Goal: Task Accomplishment & Management: Manage account settings

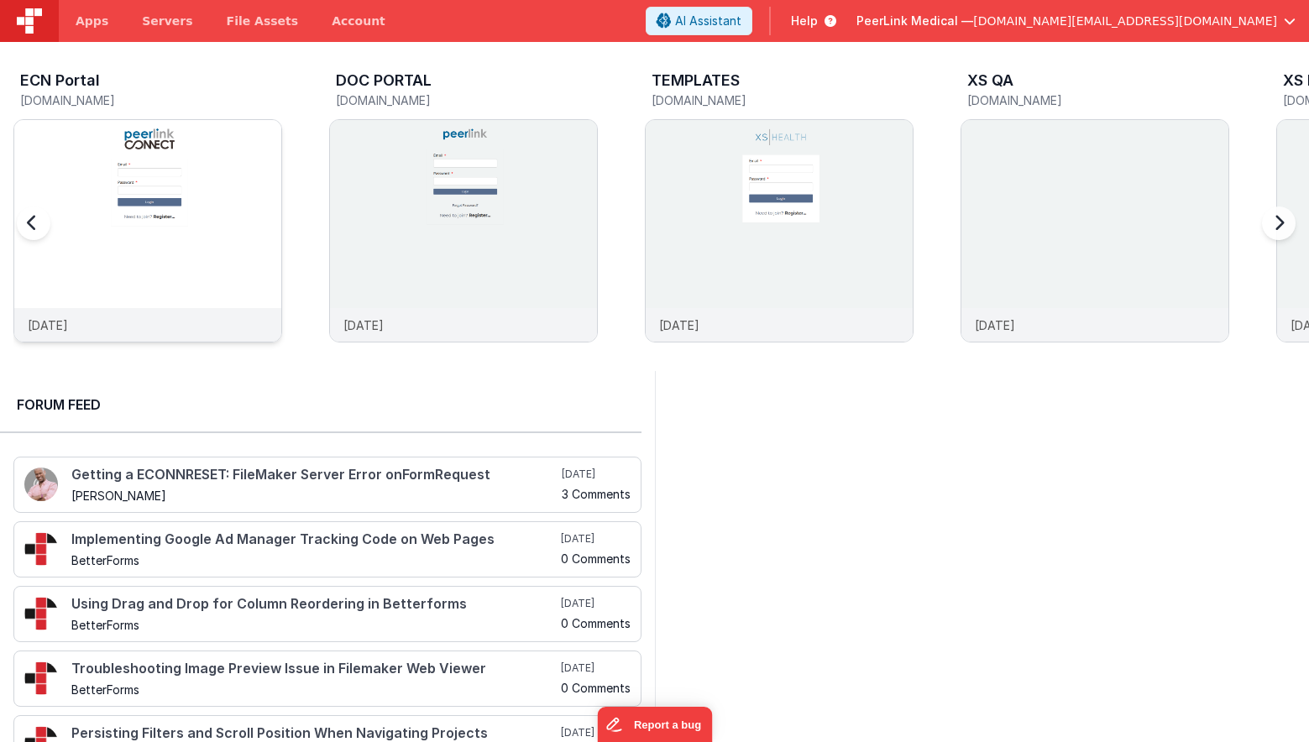
click at [219, 202] on img at bounding box center [147, 253] width 267 height 267
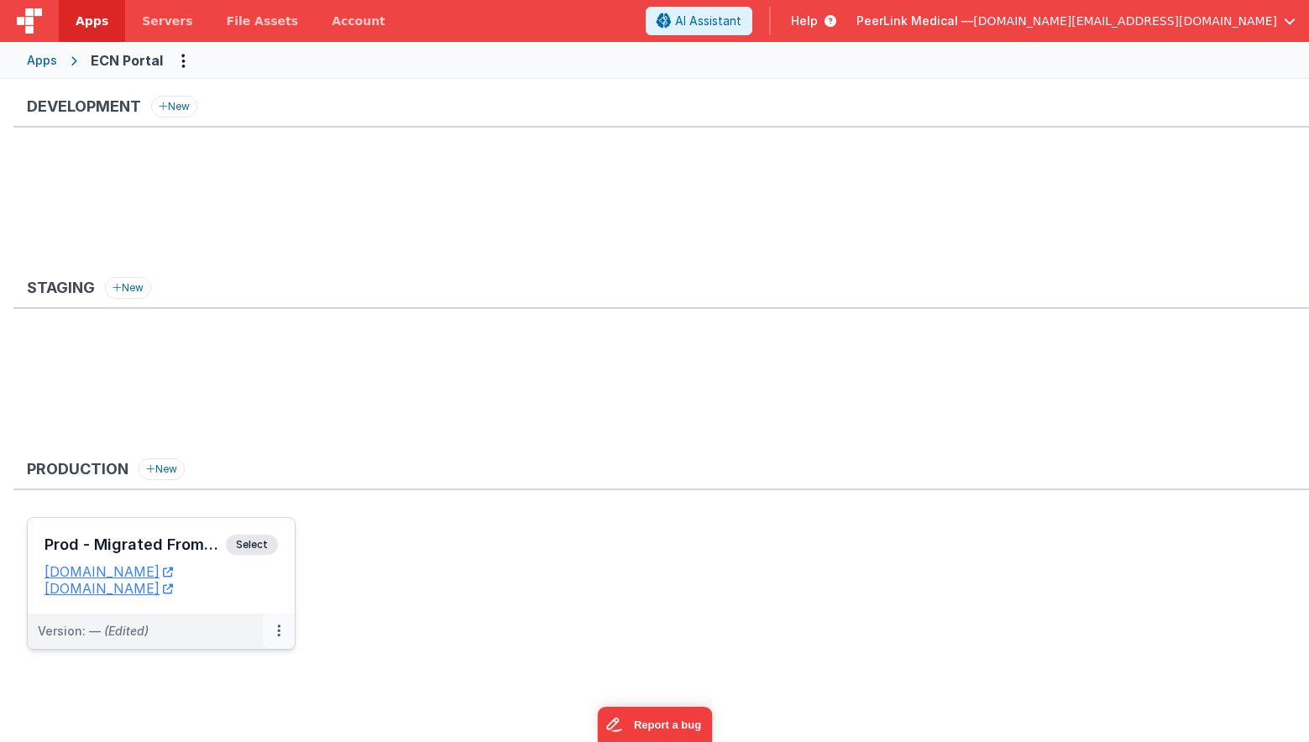
click at [279, 632] on icon at bounding box center [278, 631] width 3 height 1
click at [228, 674] on link "Edit" at bounding box center [221, 669] width 148 height 30
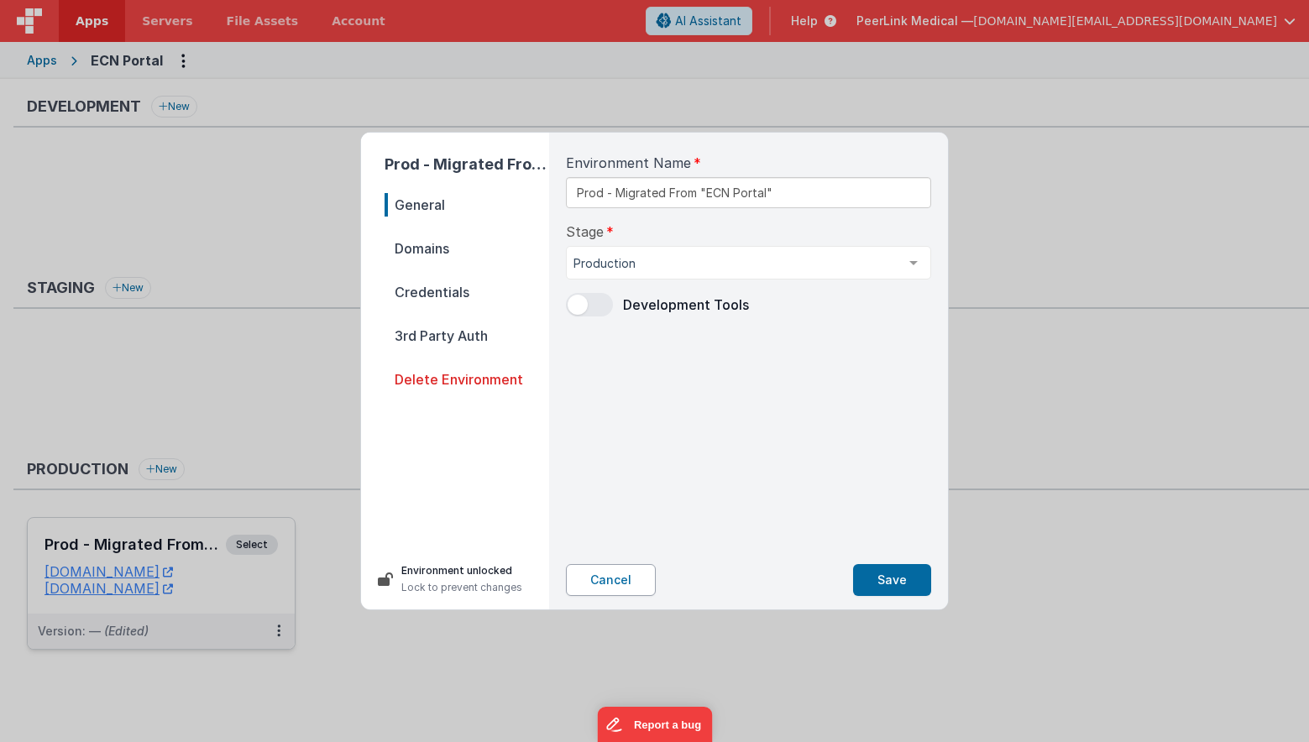
click at [632, 575] on button "Cancel" at bounding box center [611, 580] width 90 height 32
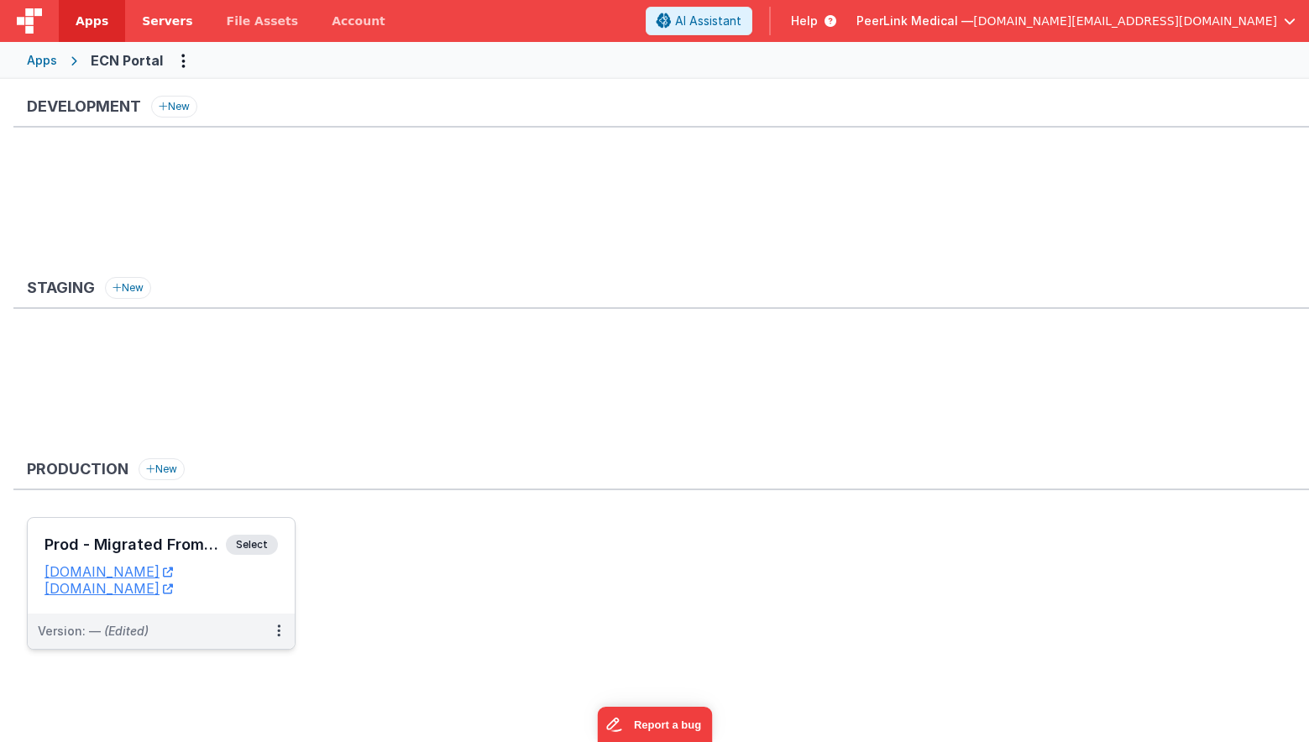
click at [155, 17] on span "Servers" at bounding box center [167, 21] width 50 height 17
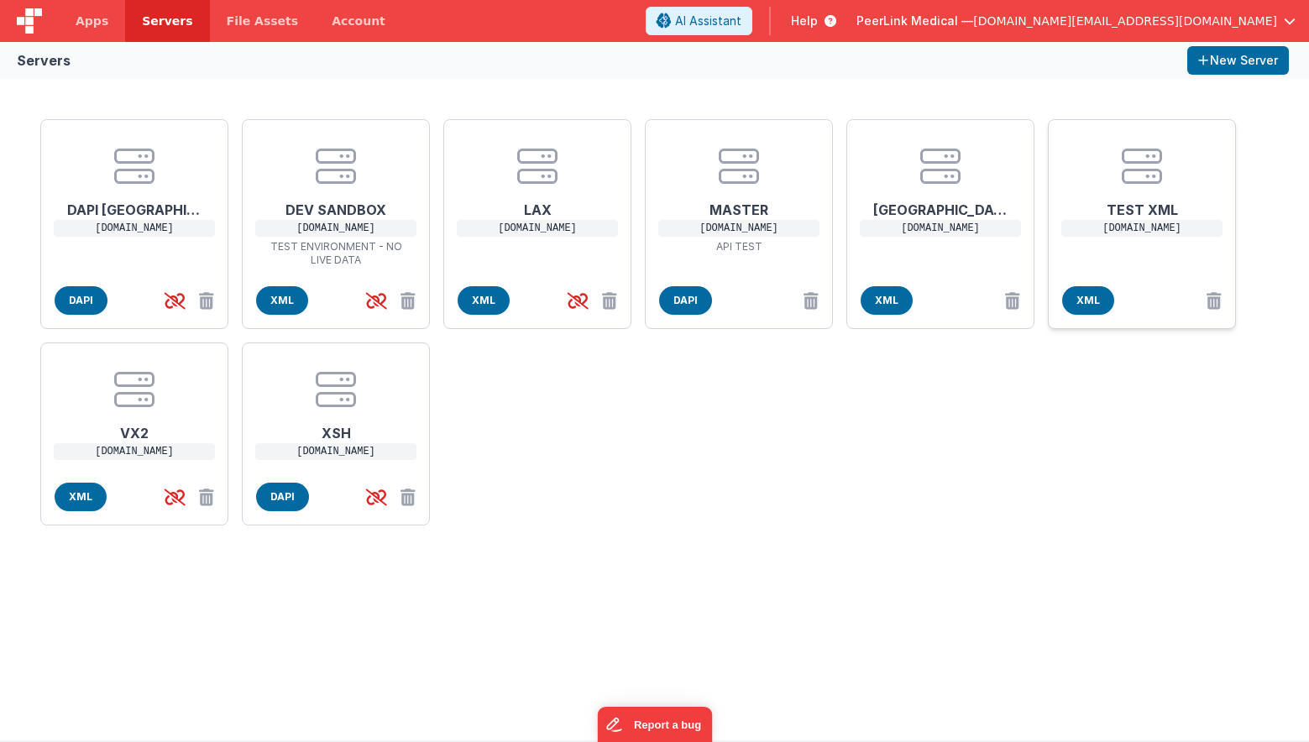
click at [1167, 228] on p "[DOMAIN_NAME]" at bounding box center [1141, 228] width 161 height 17
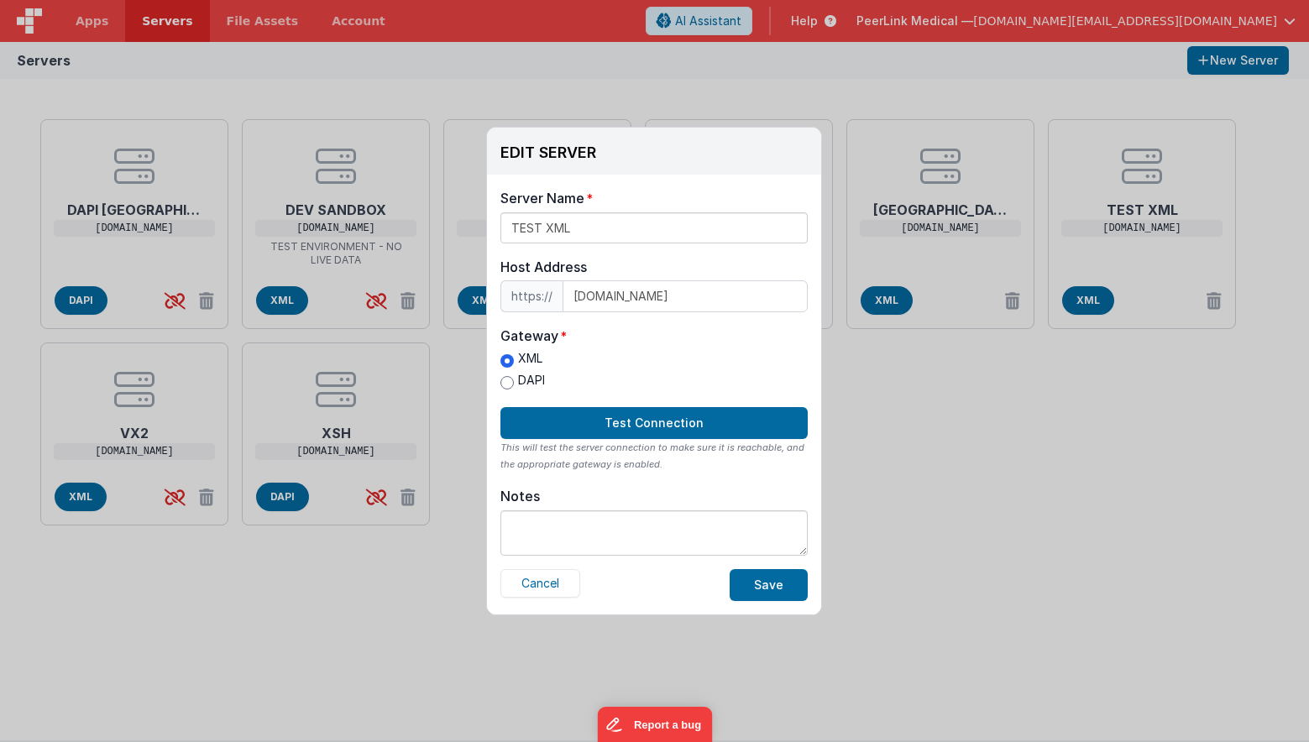
click at [510, 379] on input "DAPI" at bounding box center [507, 382] width 13 height 13
radio input "true"
click at [618, 426] on button "Test Connection" at bounding box center [654, 423] width 307 height 32
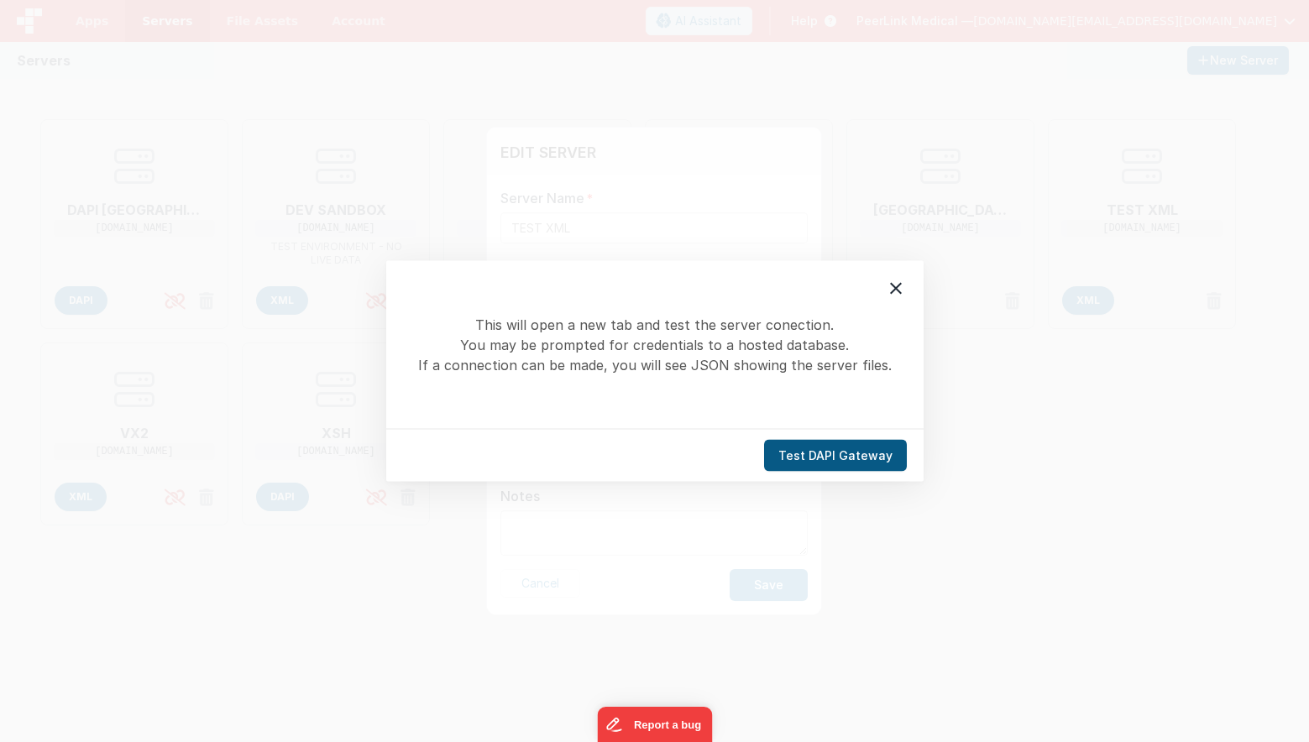
click at [821, 459] on button "Test DAPI Gateway" at bounding box center [835, 456] width 143 height 32
click at [886, 286] on icon at bounding box center [896, 289] width 20 height 20
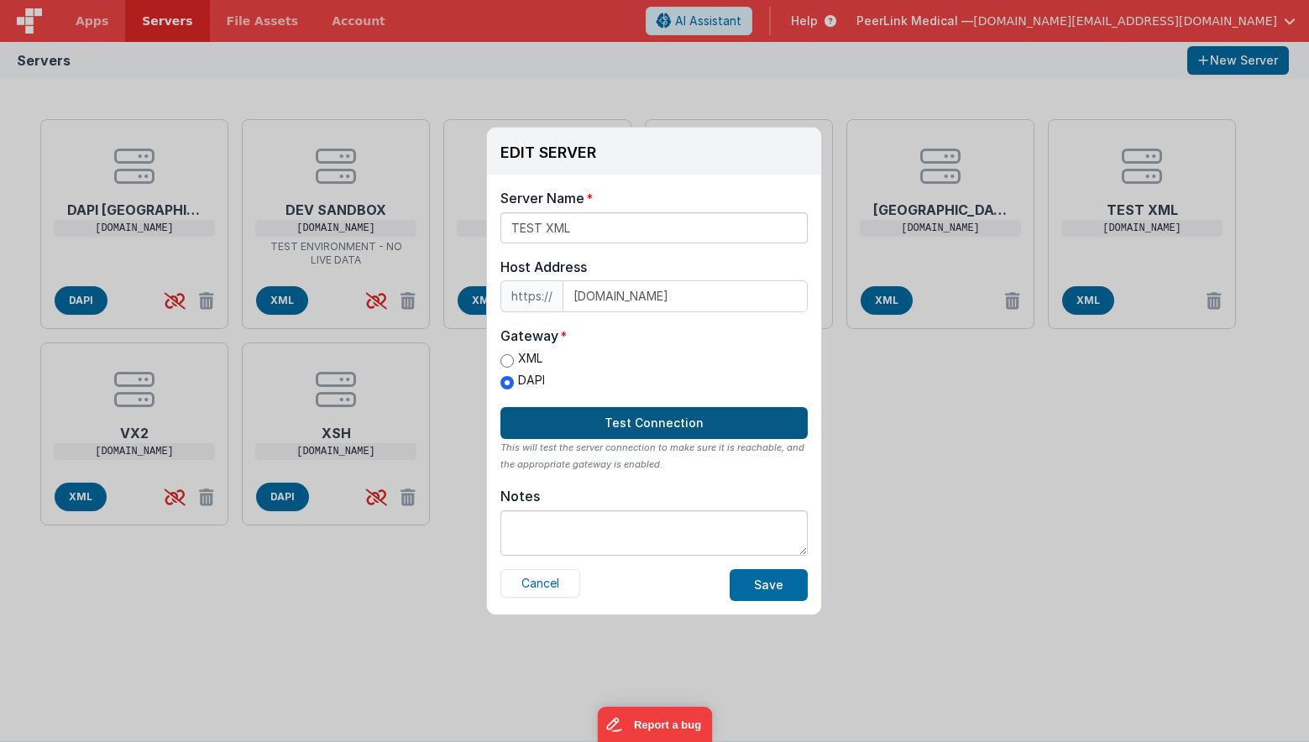
click at [641, 418] on button "Test Connection" at bounding box center [654, 423] width 307 height 32
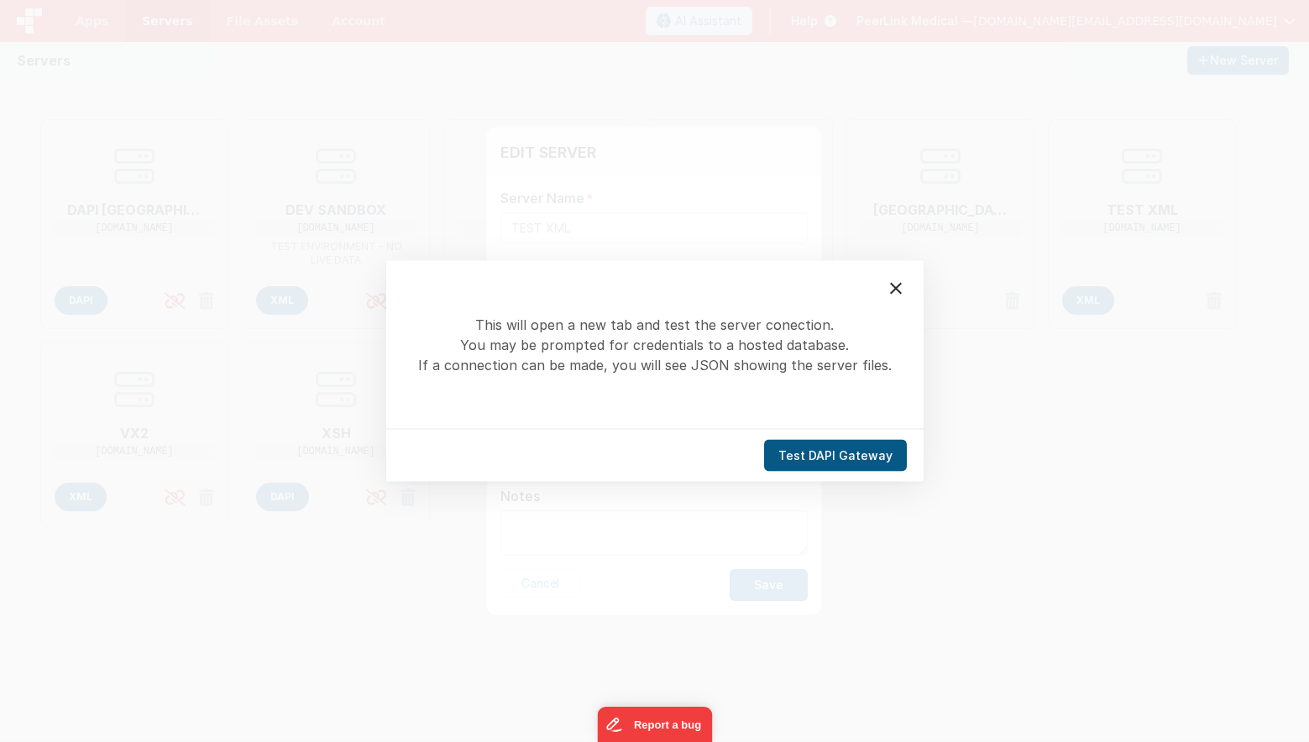
click at [835, 456] on button "Test DAPI Gateway" at bounding box center [835, 456] width 143 height 32
click at [892, 291] on icon at bounding box center [896, 289] width 20 height 20
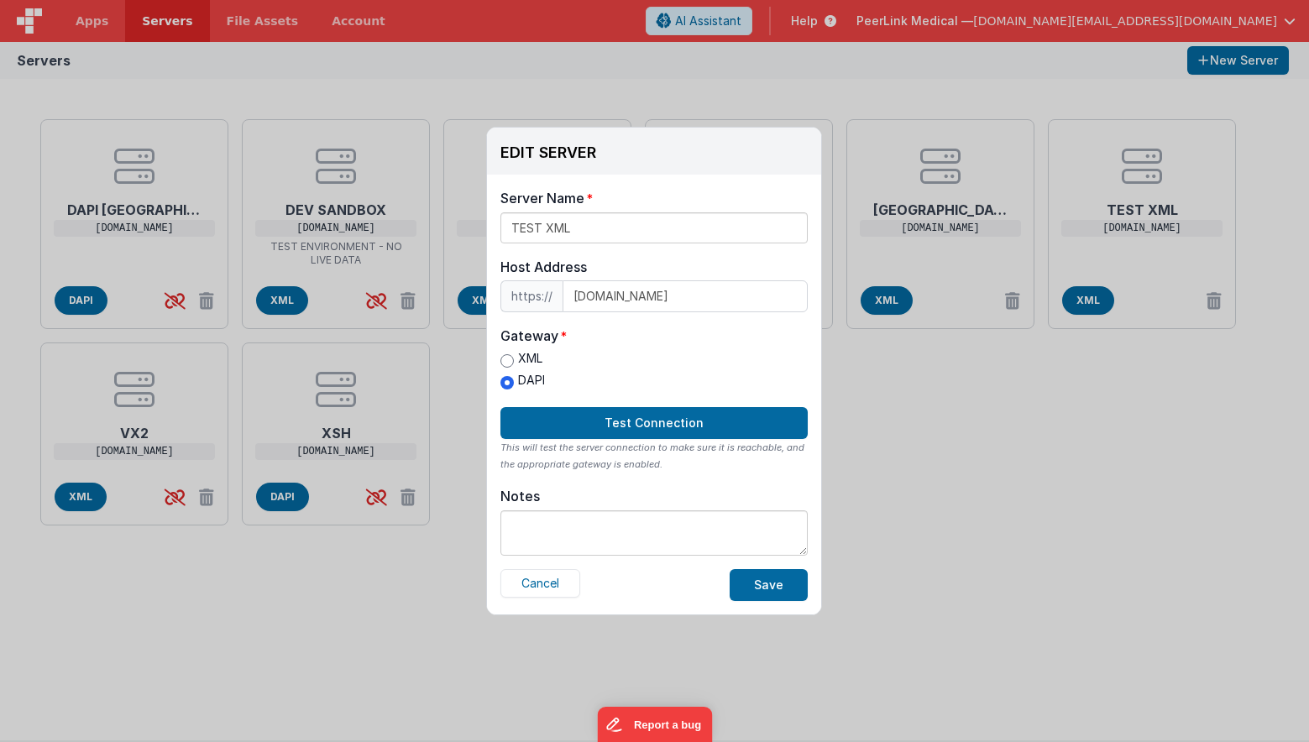
click at [510, 356] on input "XML" at bounding box center [507, 360] width 13 height 13
radio input "true"
click at [622, 421] on button "Test Connection" at bounding box center [654, 423] width 307 height 32
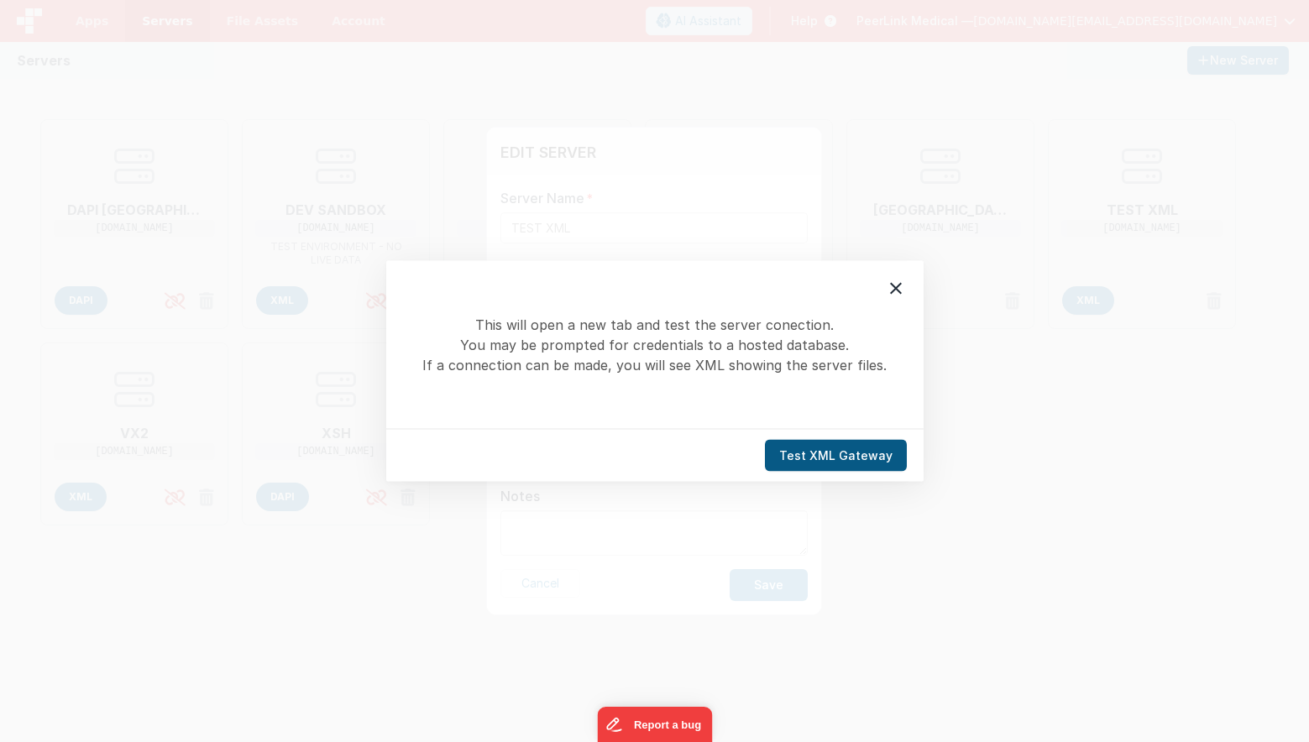
click at [823, 457] on button "Test XML Gateway" at bounding box center [836, 456] width 142 height 32
click at [896, 294] on icon at bounding box center [896, 289] width 20 height 20
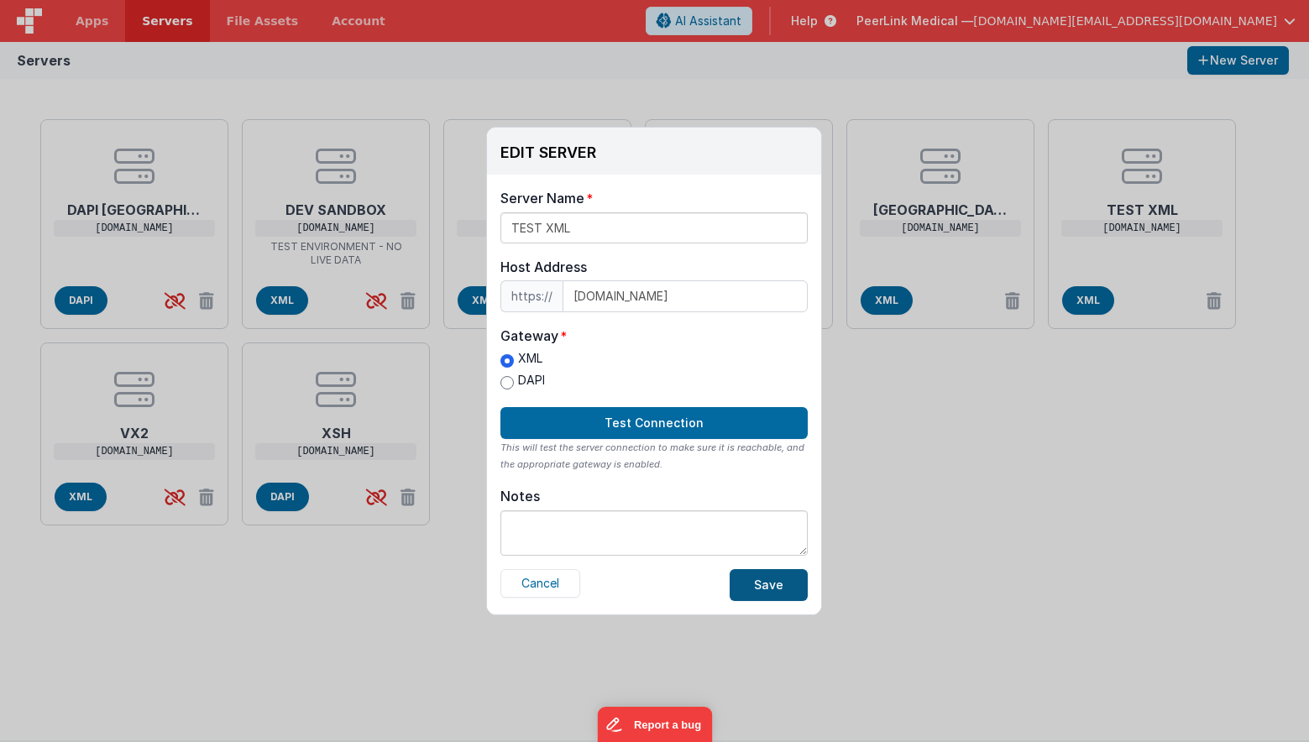
click at [768, 591] on button "Save" at bounding box center [769, 585] width 78 height 32
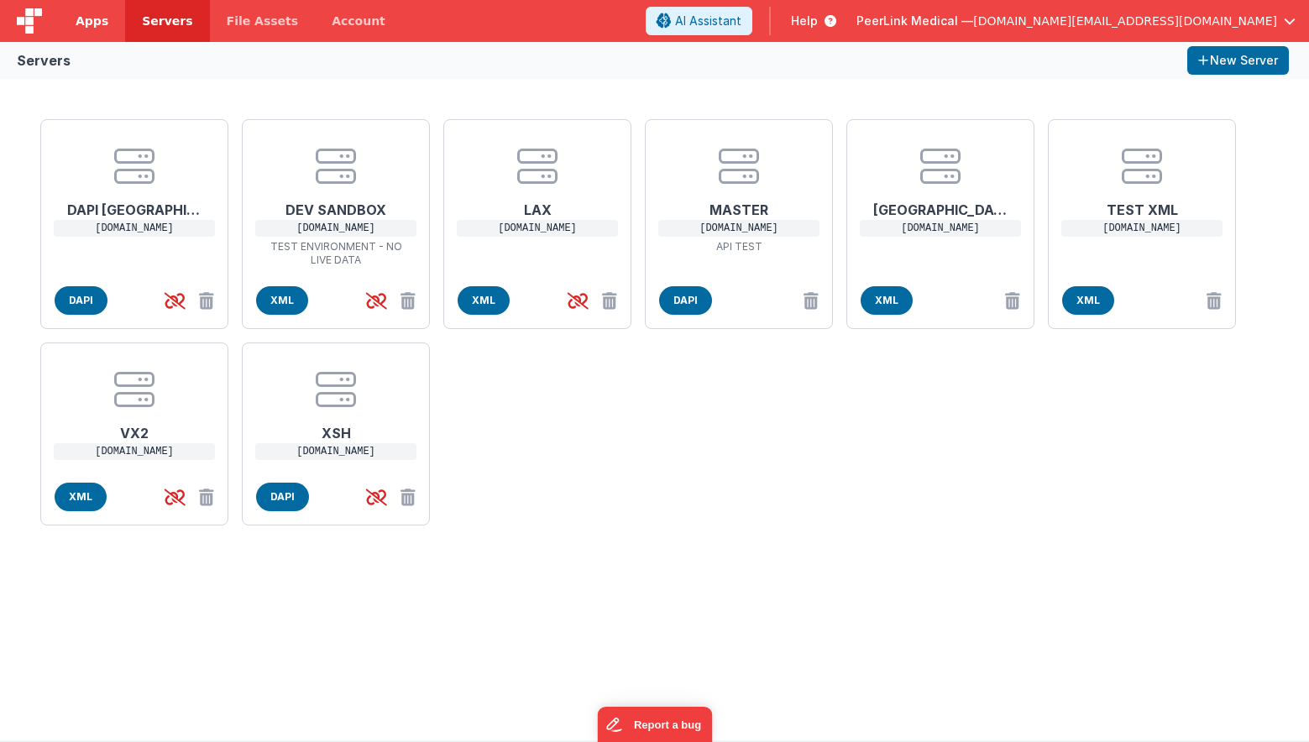
click at [96, 24] on span "Apps" at bounding box center [92, 21] width 33 height 17
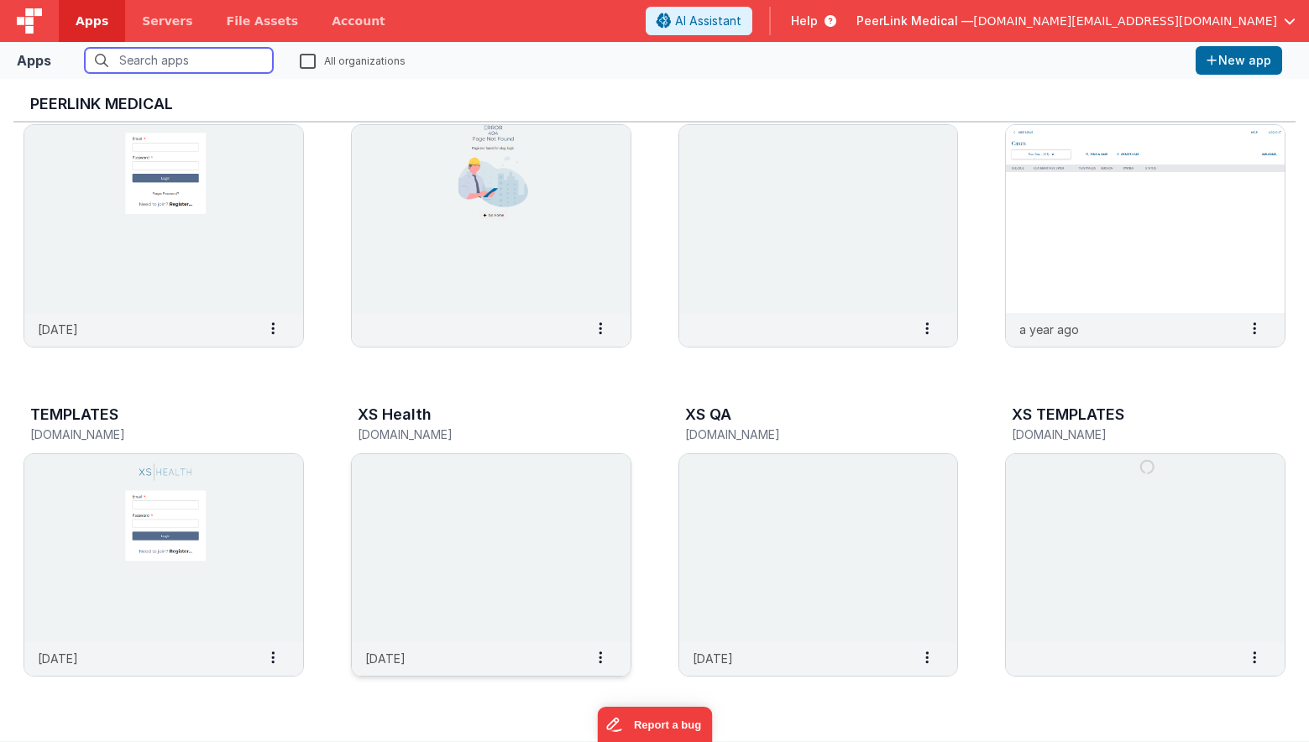
scroll to position [13, 0]
click at [741, 513] on img at bounding box center [818, 548] width 279 height 188
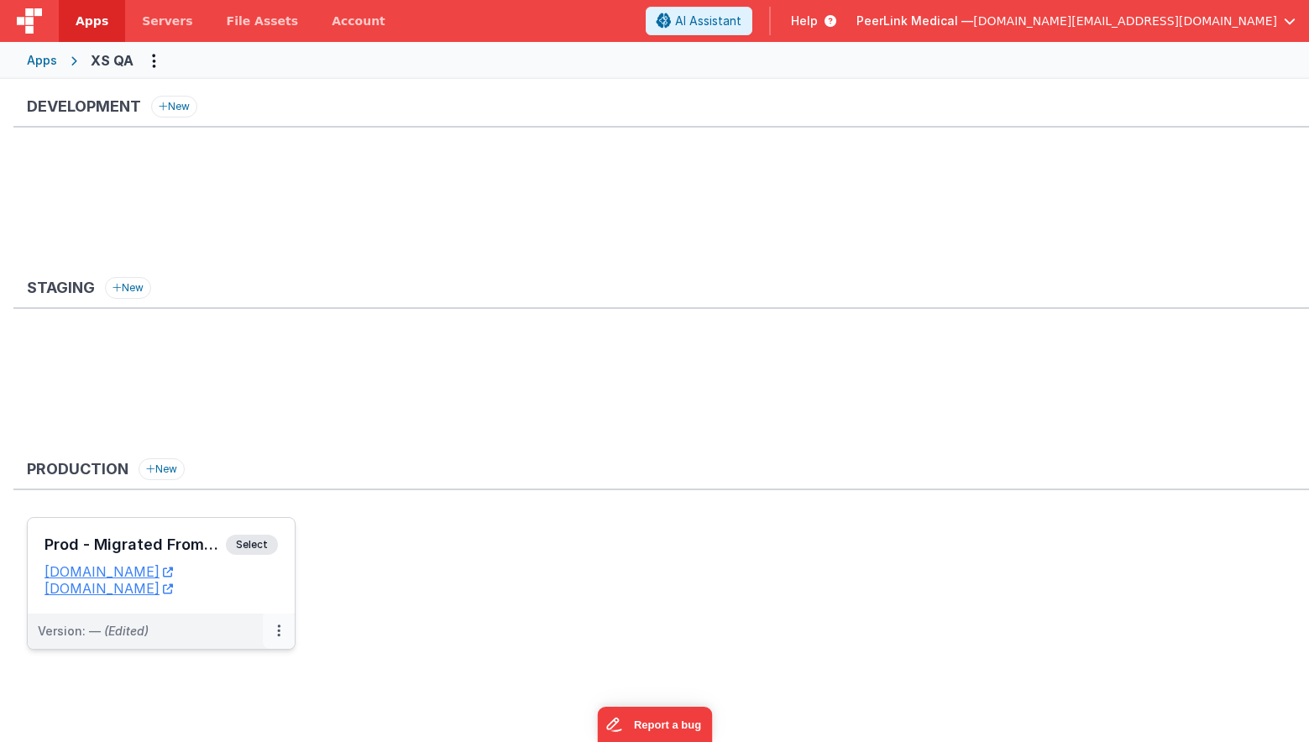
click at [278, 631] on icon at bounding box center [278, 631] width 3 height 1
click at [233, 663] on link "Edit" at bounding box center [221, 669] width 148 height 30
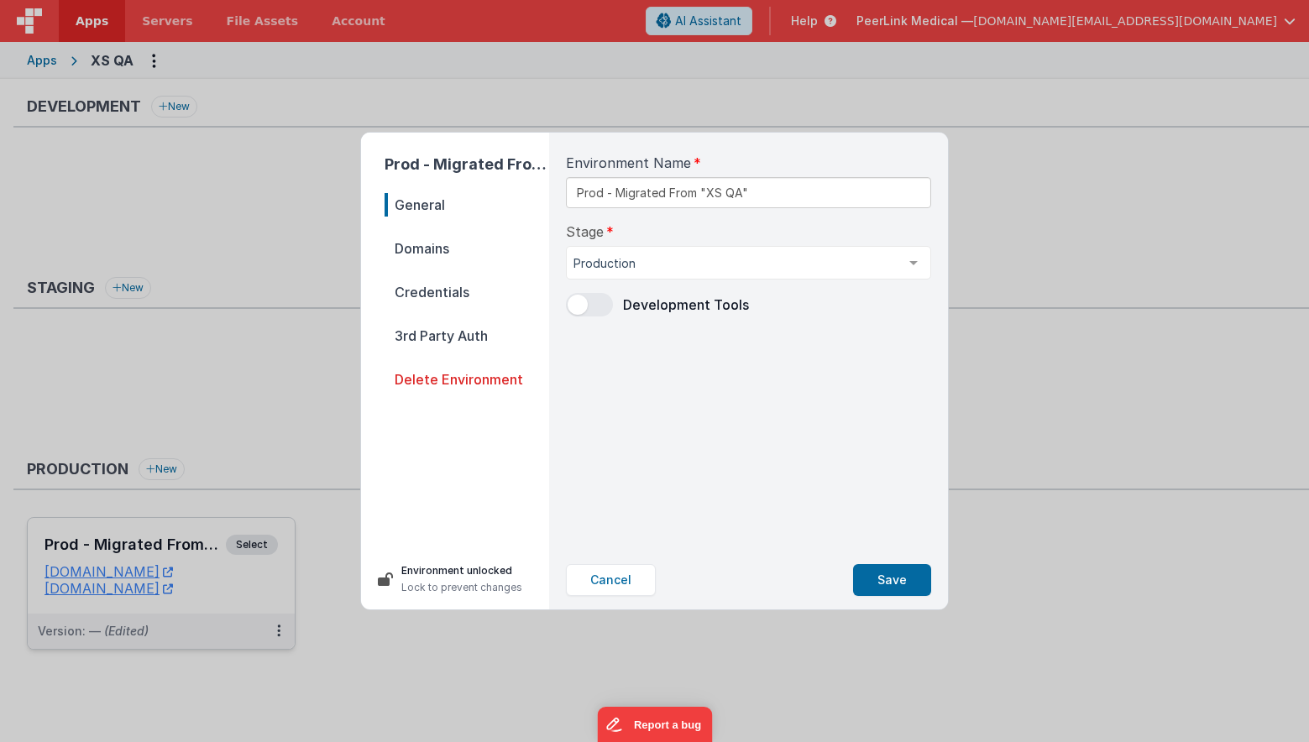
click at [445, 289] on span "Credentials" at bounding box center [467, 292] width 165 height 24
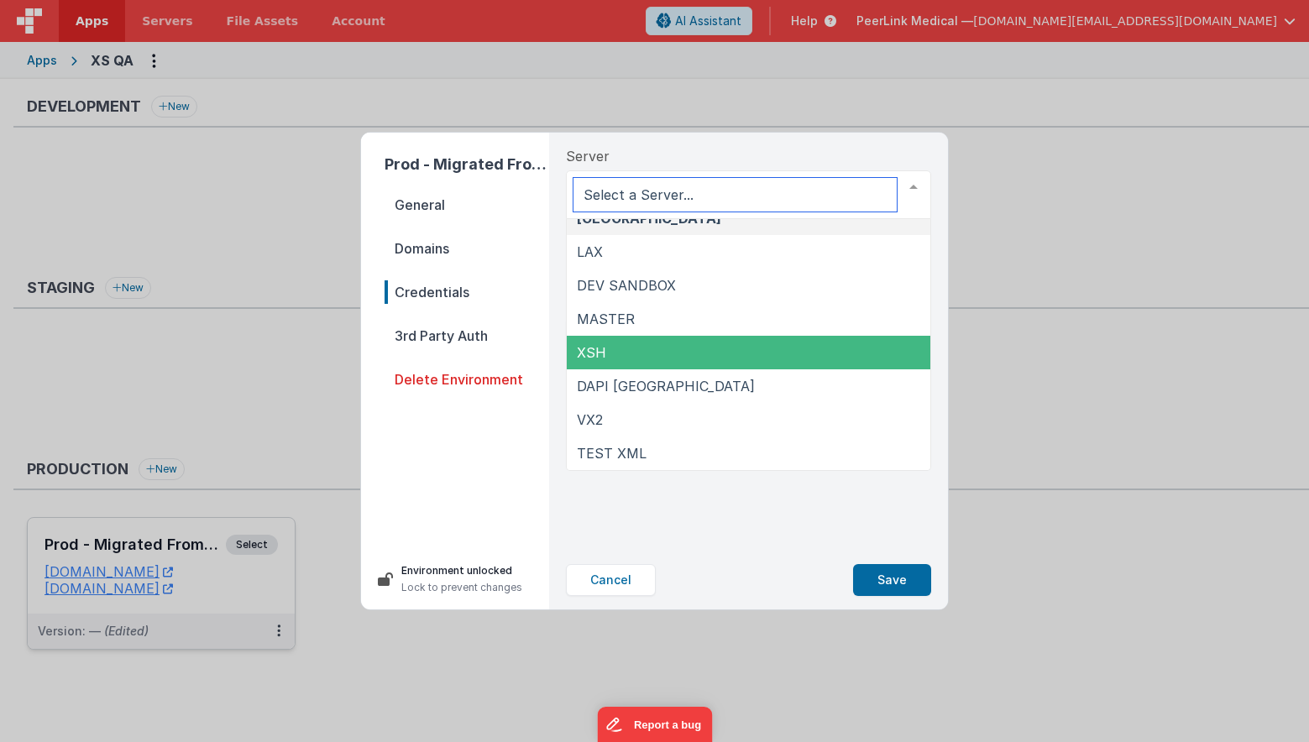
scroll to position [18, 0]
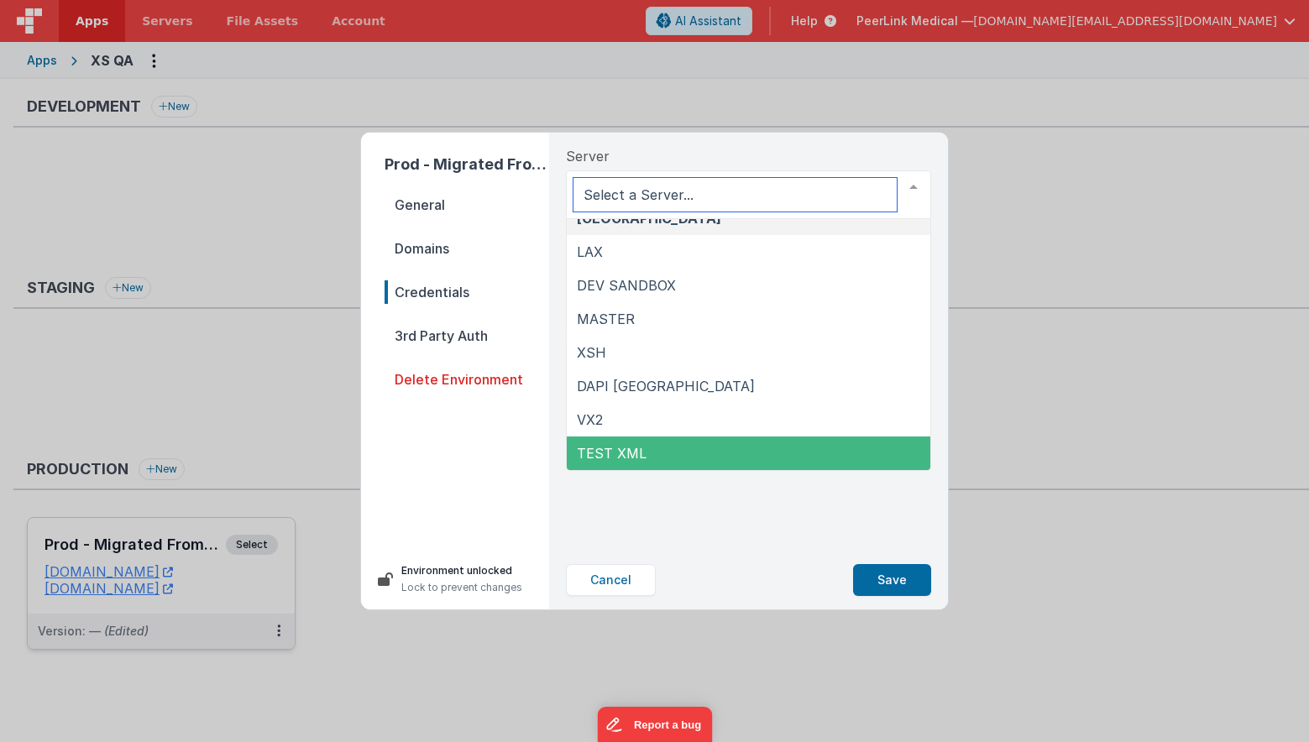
click at [617, 448] on span "TEST XML" at bounding box center [612, 453] width 70 height 17
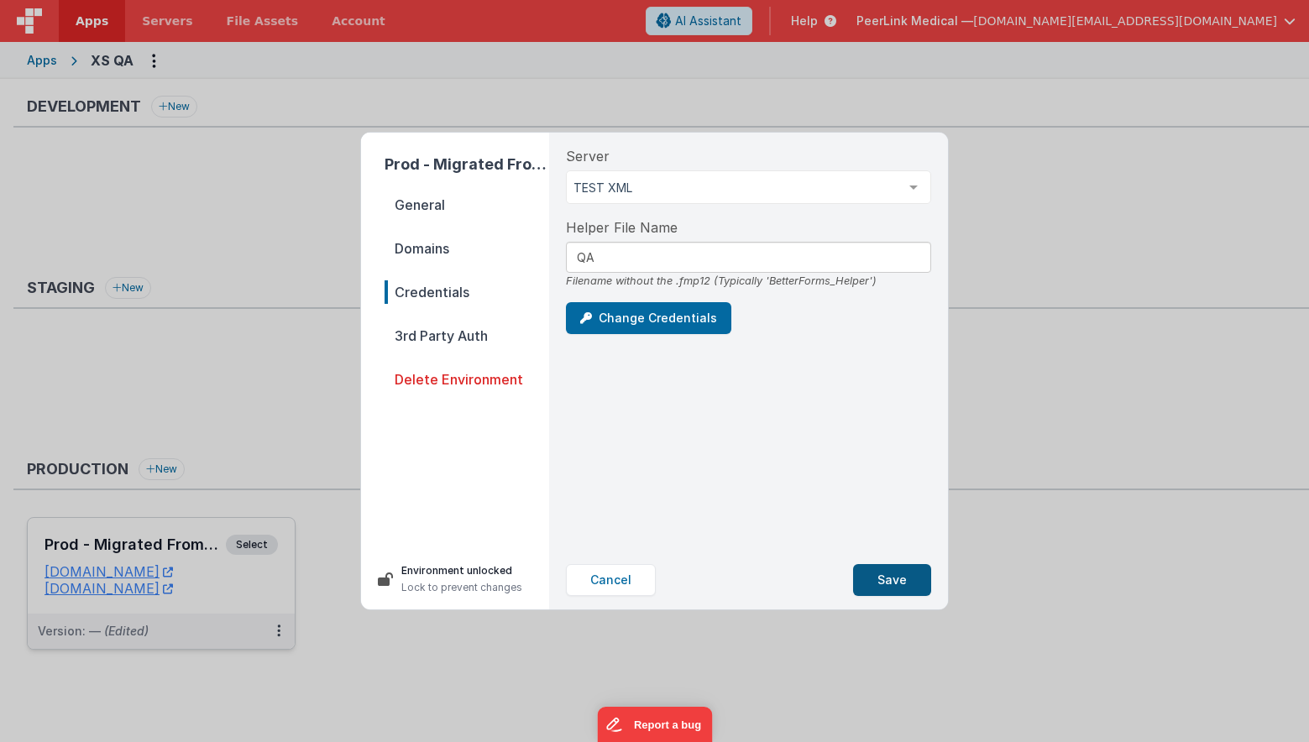
click at [886, 579] on button "Save" at bounding box center [892, 580] width 78 height 32
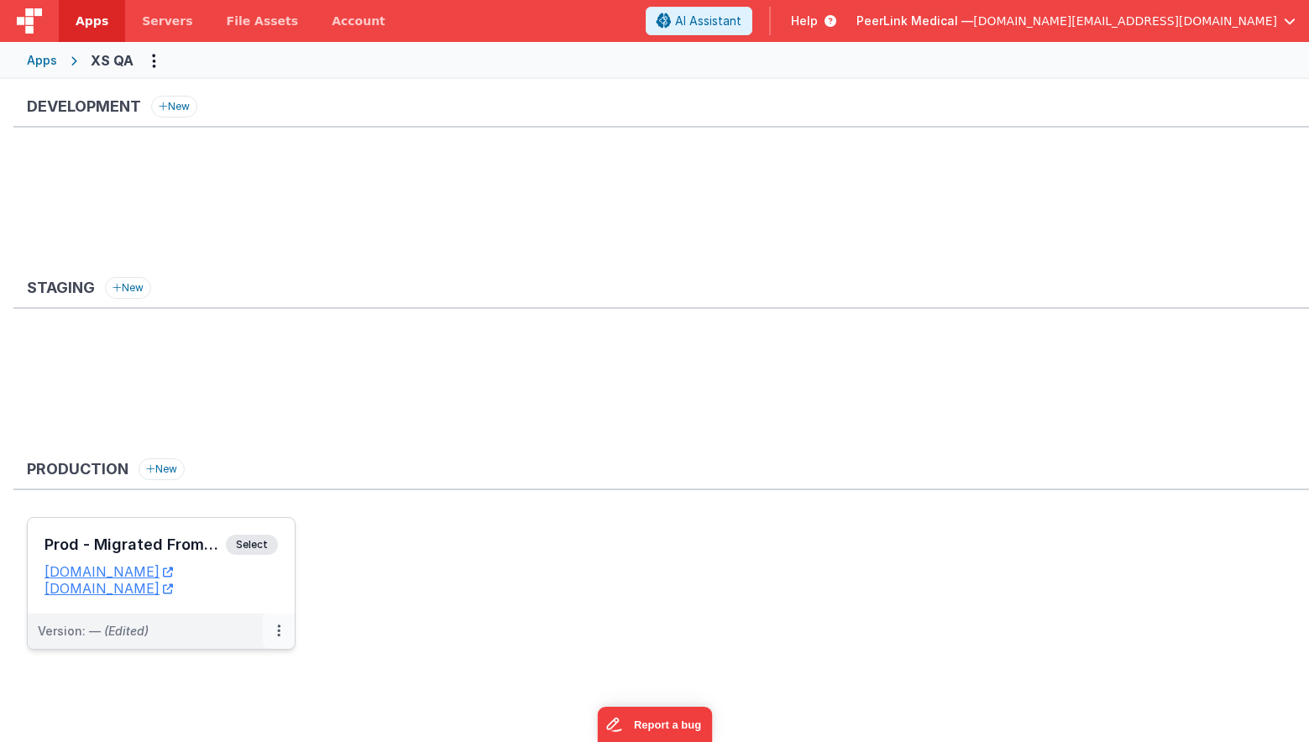
click at [277, 632] on icon at bounding box center [278, 631] width 3 height 1
click at [250, 668] on link "Edit" at bounding box center [221, 669] width 148 height 30
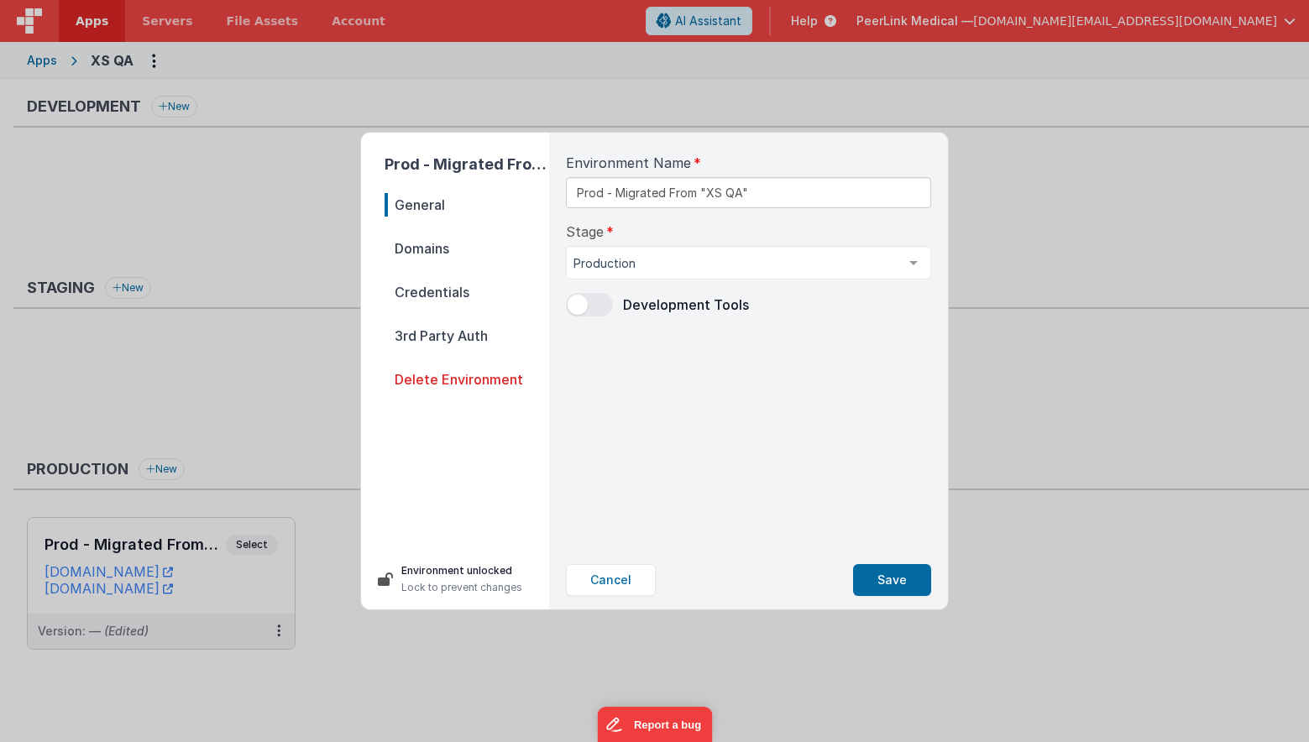
click at [442, 286] on span "Credentials" at bounding box center [467, 292] width 165 height 24
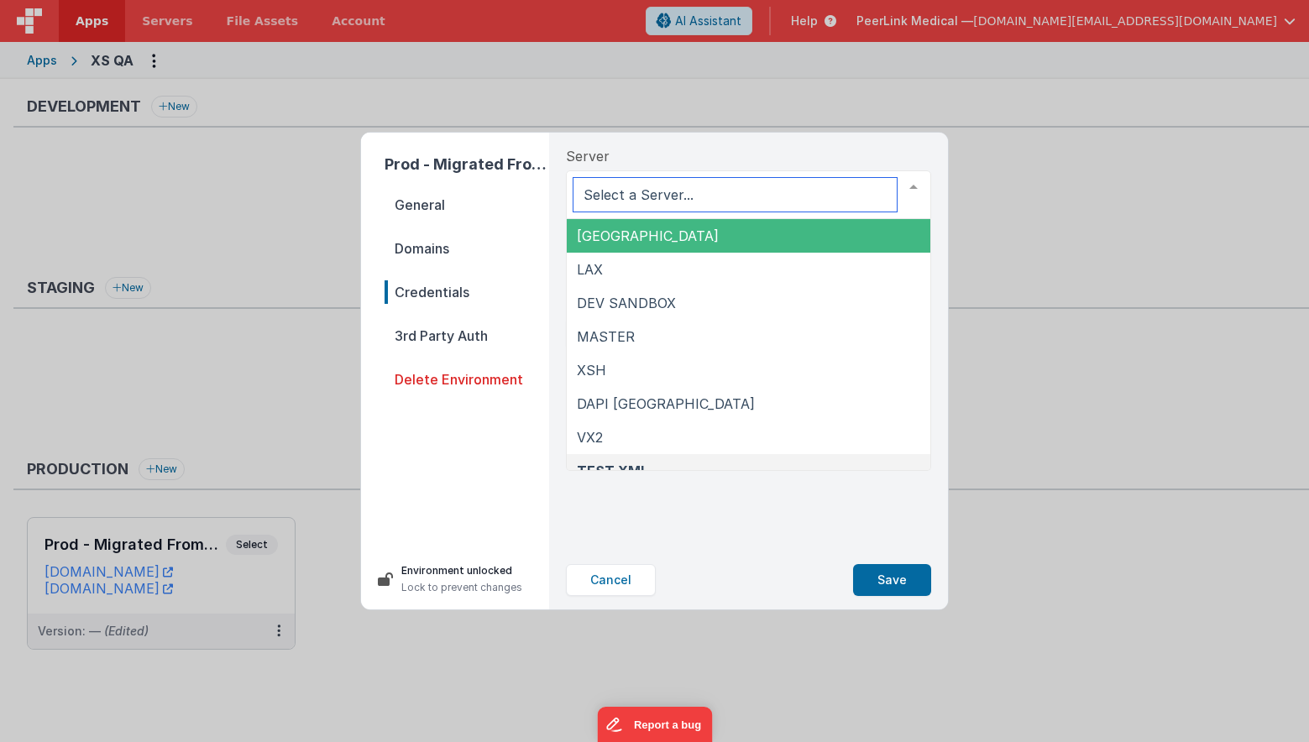
scroll to position [0, 0]
click at [616, 234] on span "[GEOGRAPHIC_DATA]" at bounding box center [749, 236] width 364 height 34
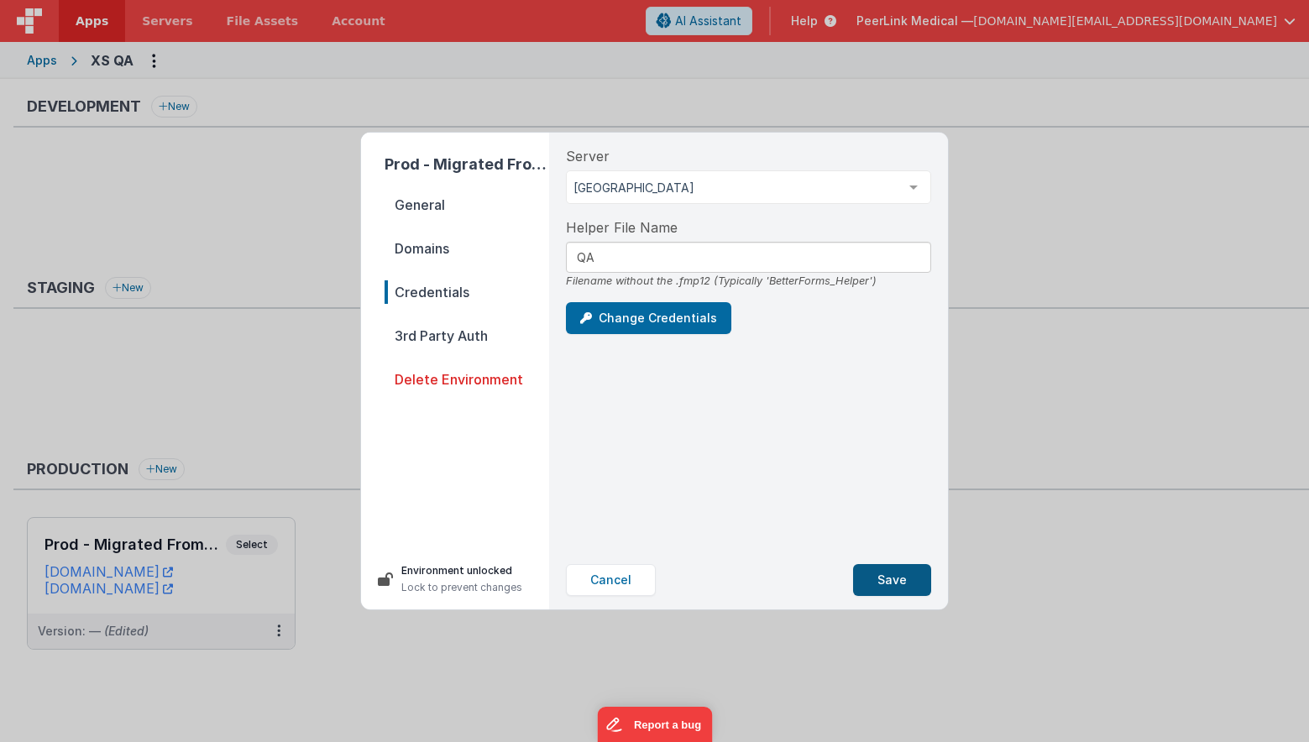
click at [894, 584] on button "Save" at bounding box center [892, 580] width 78 height 32
